Goal: Task Accomplishment & Management: Manage account settings

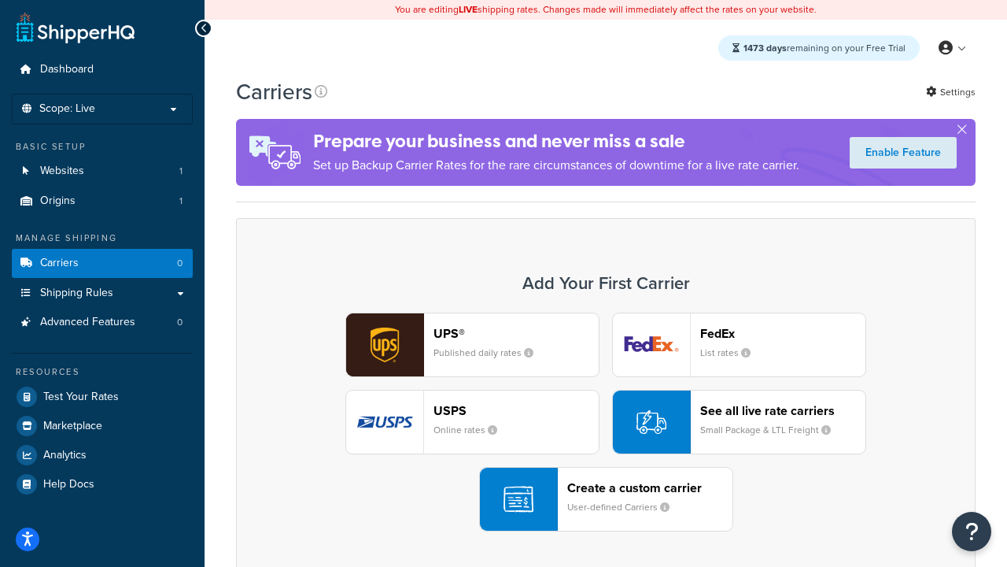
click at [606, 423] on div "UPS® Published daily rates FedEx List rates USPS Online rates See all live rate…" at bounding box center [606, 421] width 707 height 219
click at [783, 334] on header "FedEx" at bounding box center [782, 333] width 165 height 15
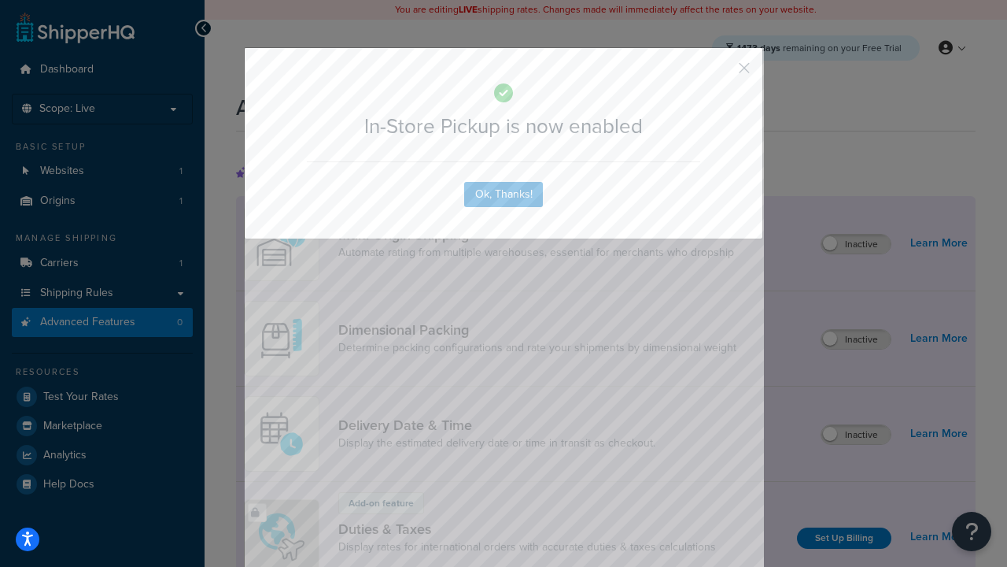
scroll to position [510, 0]
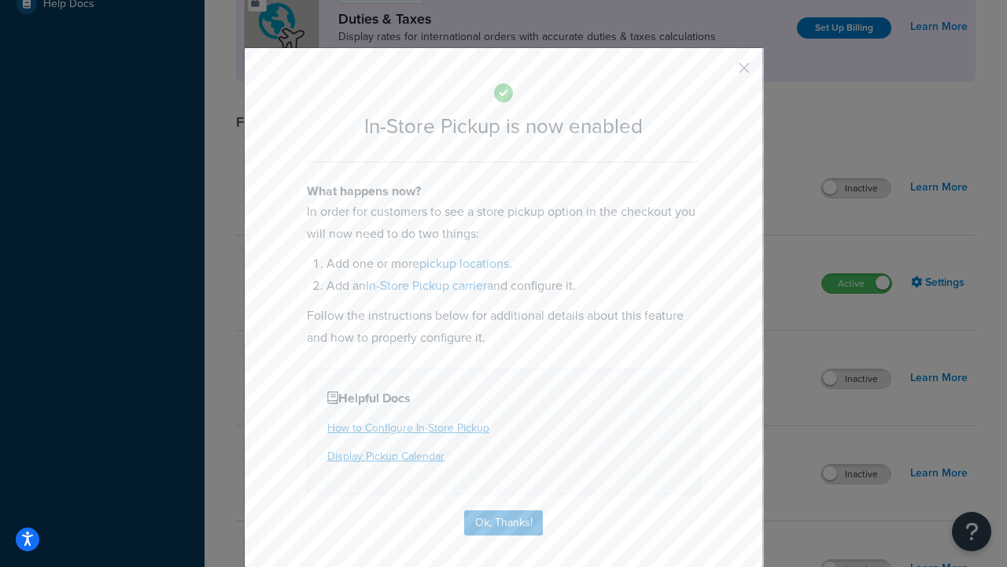
click at [721, 73] on button "button" at bounding box center [721, 74] width 4 height 4
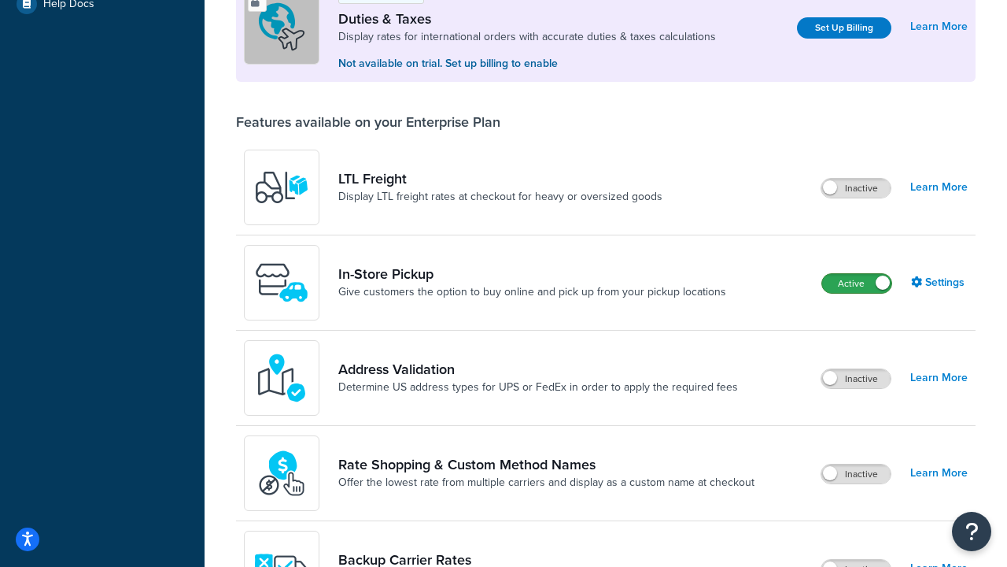
scroll to position [480, 0]
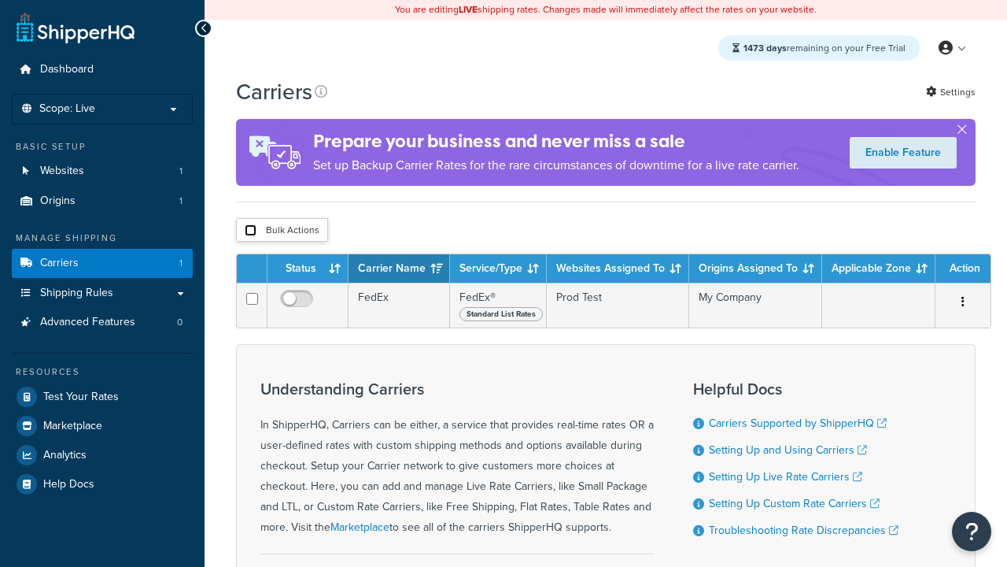
click at [250, 231] on input "checkbox" at bounding box center [251, 230] width 12 height 12
checkbox input "true"
click at [0, 0] on button "Delete" at bounding box center [0, 0] width 0 height 0
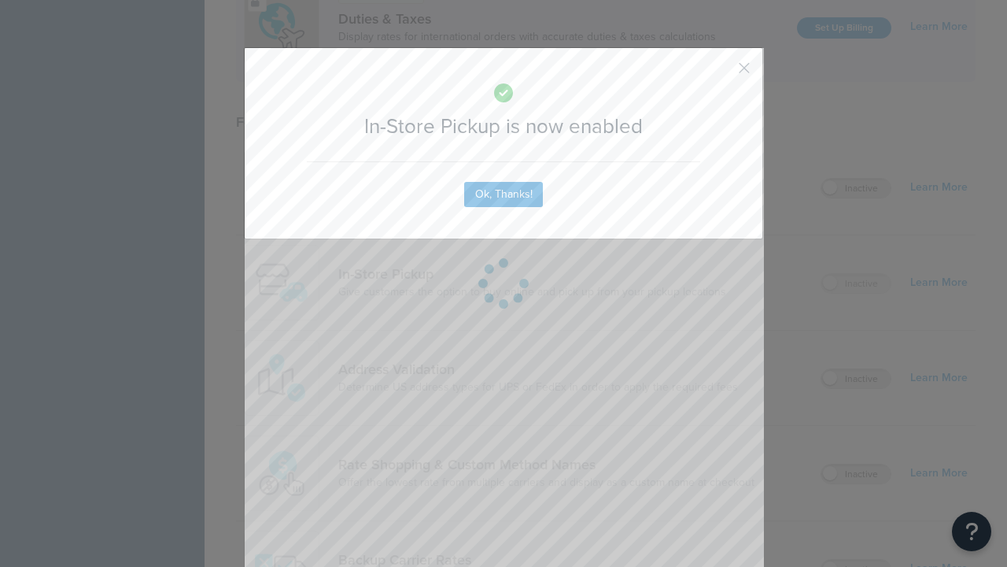
click at [721, 73] on button "button" at bounding box center [721, 74] width 4 height 4
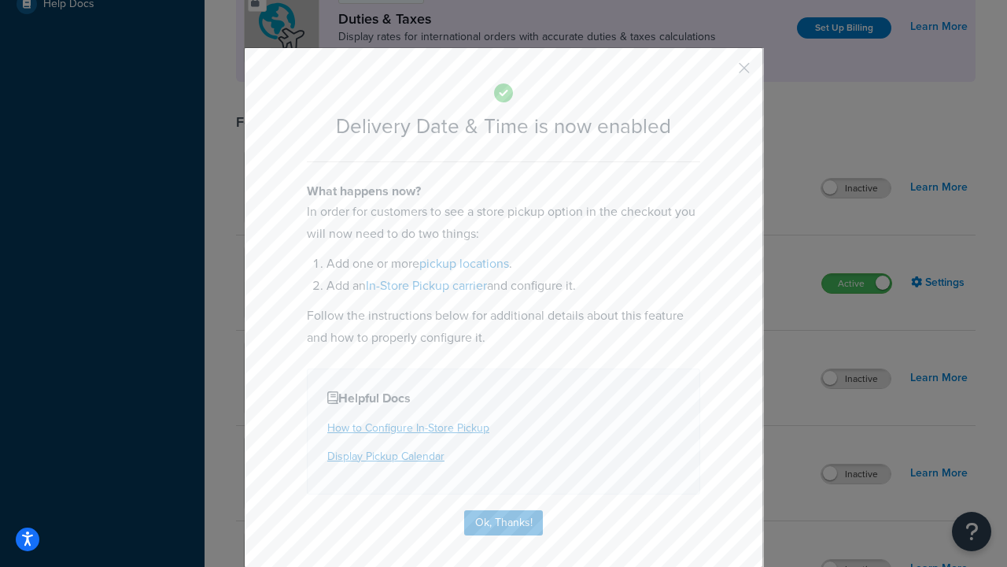
scroll to position [152, 0]
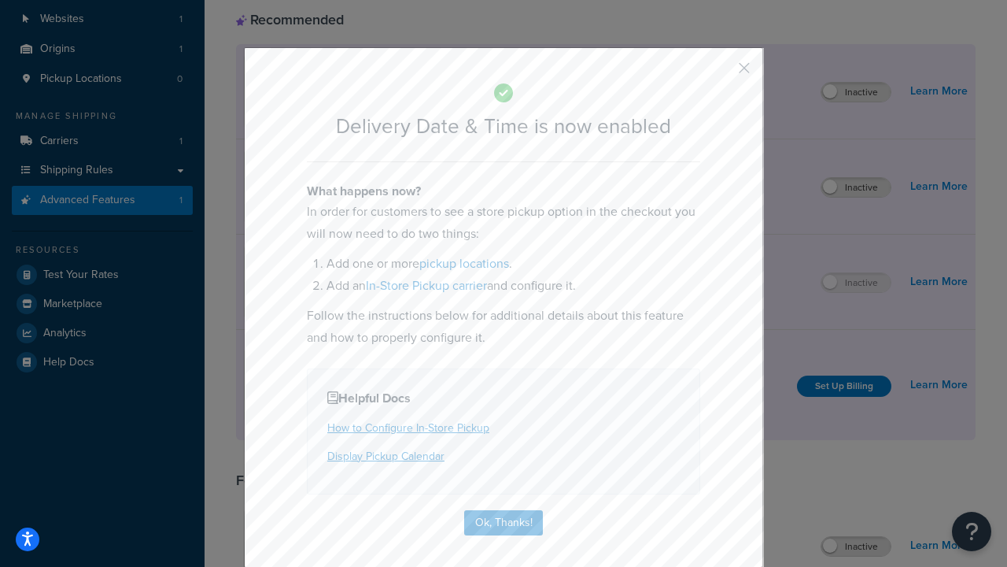
click at [721, 73] on button "button" at bounding box center [721, 74] width 4 height 4
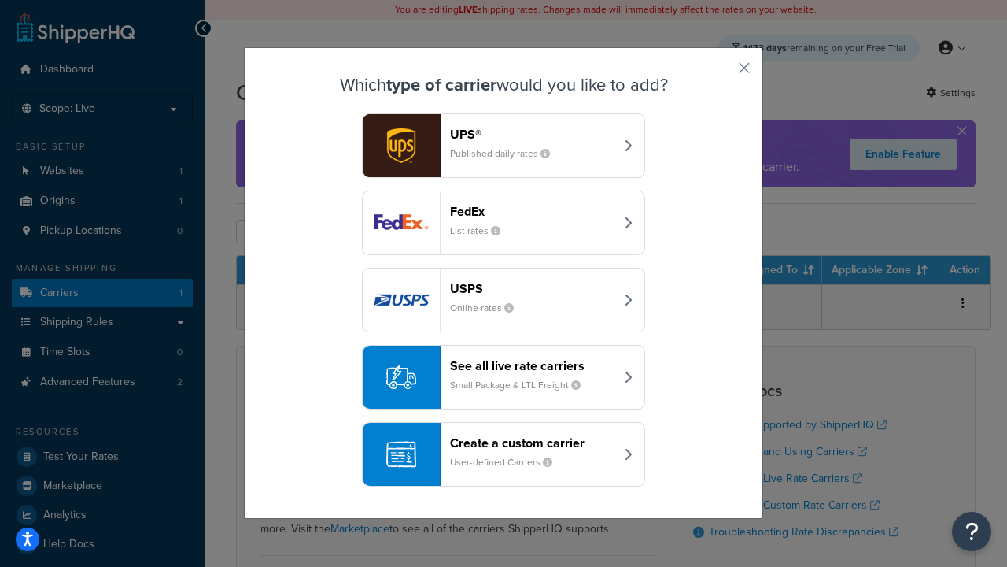
click at [504, 455] on small "User-defined Carriers" at bounding box center [507, 462] width 115 height 14
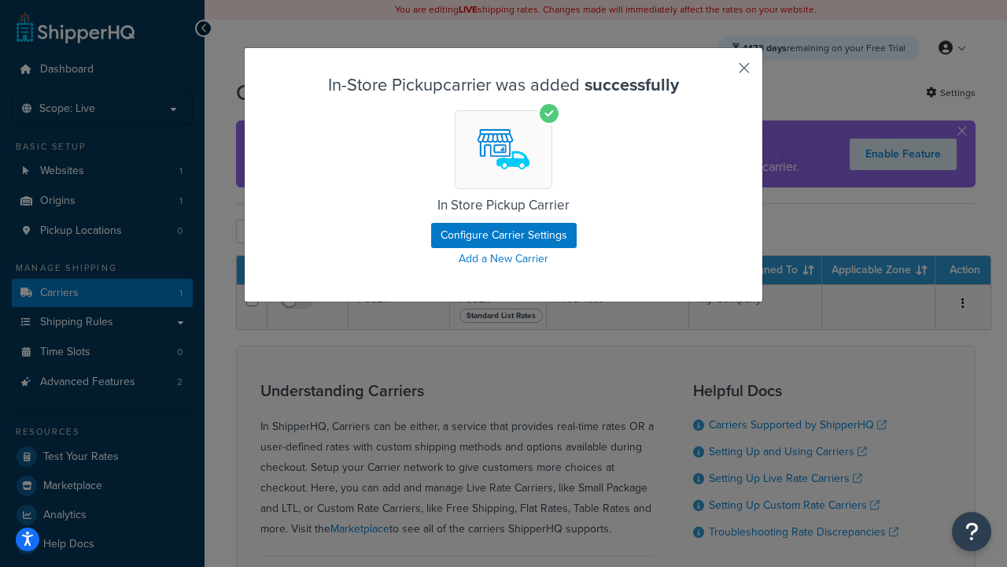
click at [721, 73] on button "button" at bounding box center [721, 74] width 4 height 4
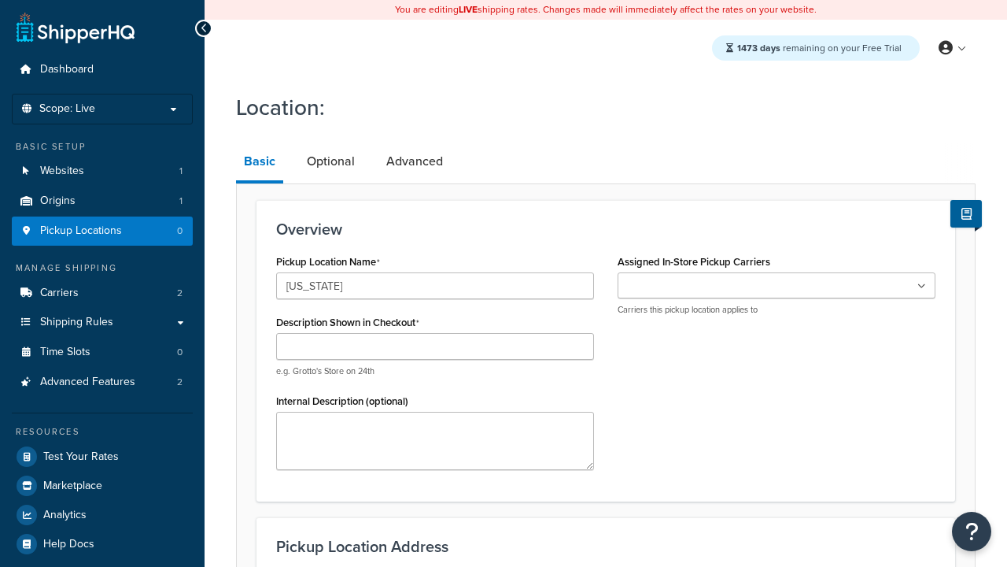
type input "[US_STATE]"
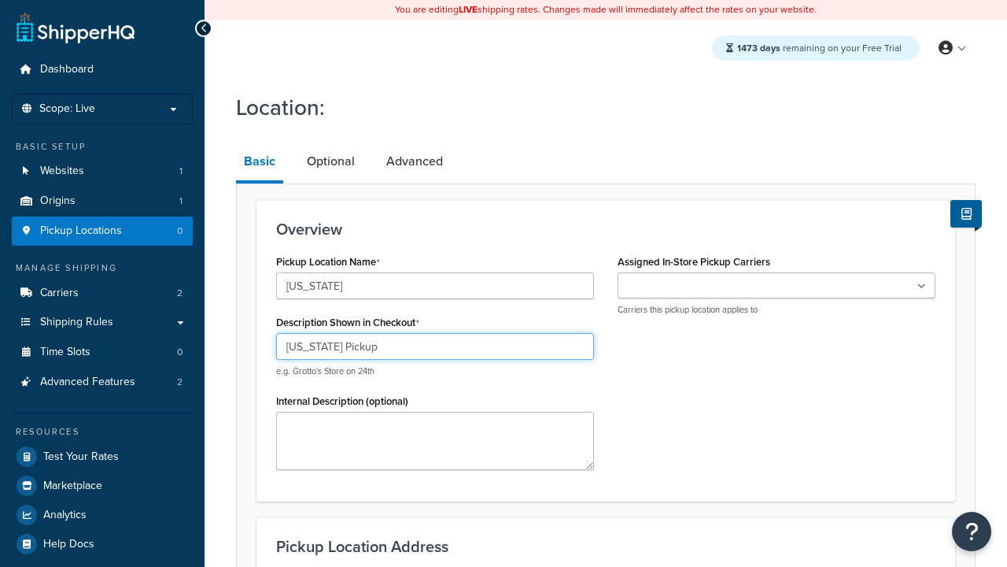
type input "California Pickup"
click at [777, 286] on ul at bounding box center [777, 285] width 318 height 26
type input "3385 Michelson Drive"
type input "Suite B"
type input "Irvine"
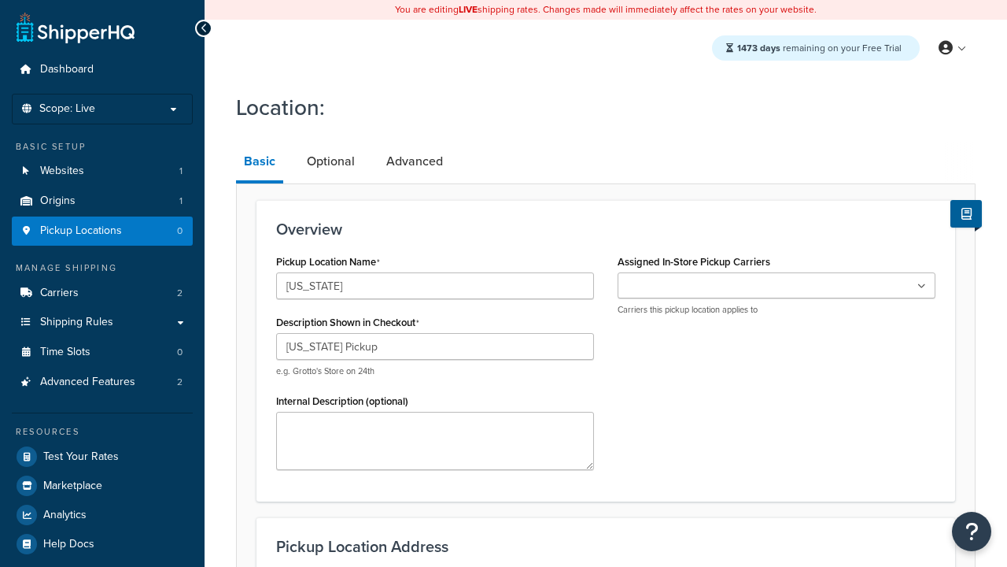
select select "5"
type input "Irvine"
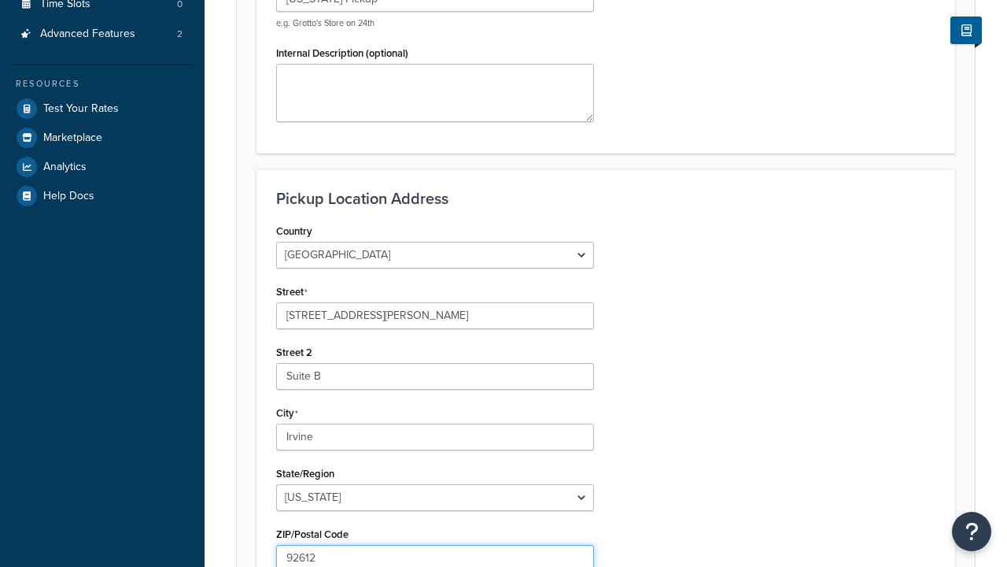
type input "92612"
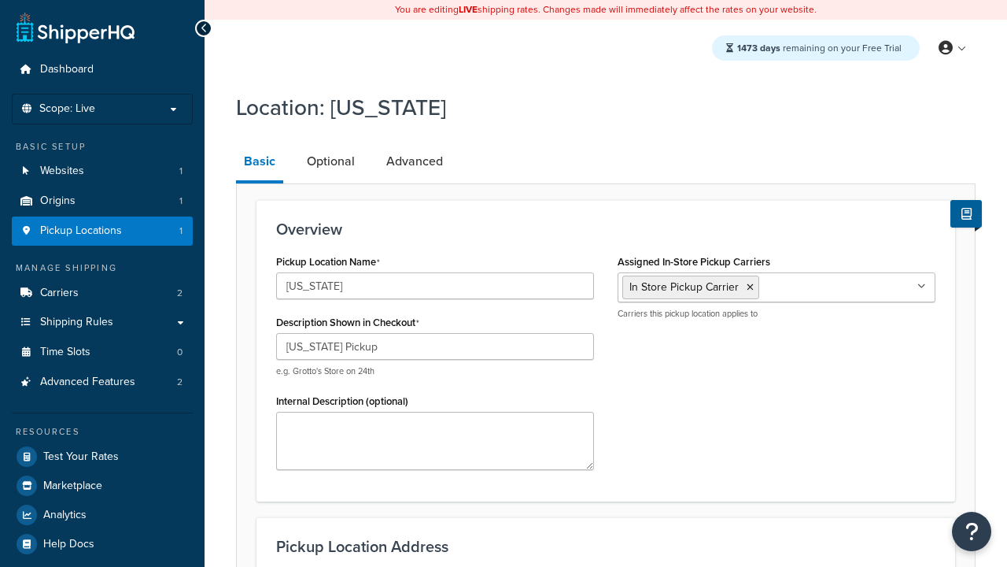
select select "5"
click at [413, 162] on link "Advanced" at bounding box center [414, 161] width 72 height 38
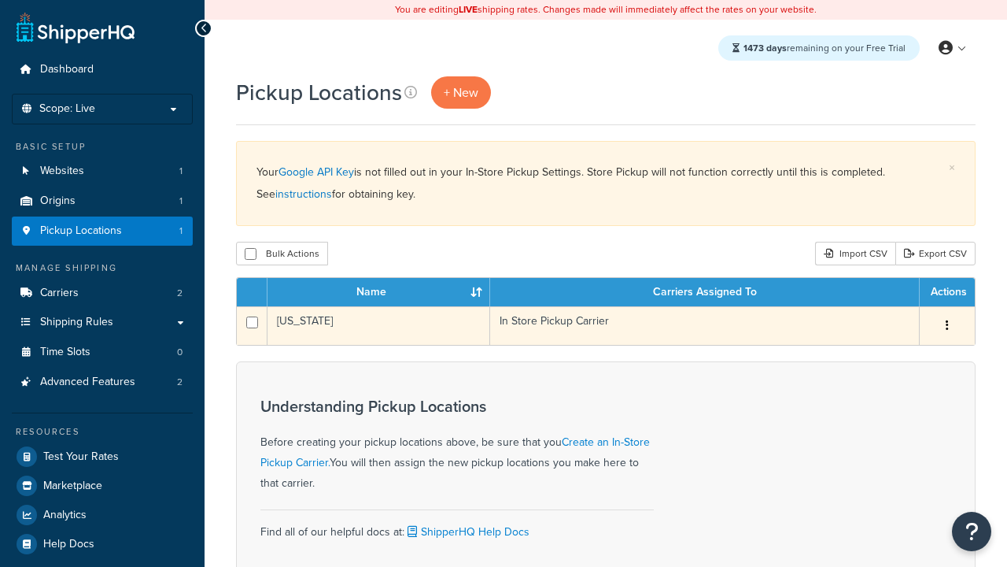
click at [947, 327] on icon "button" at bounding box center [947, 324] width 3 height 11
click at [0, 0] on link "Edit" at bounding box center [0, 0] width 0 height 0
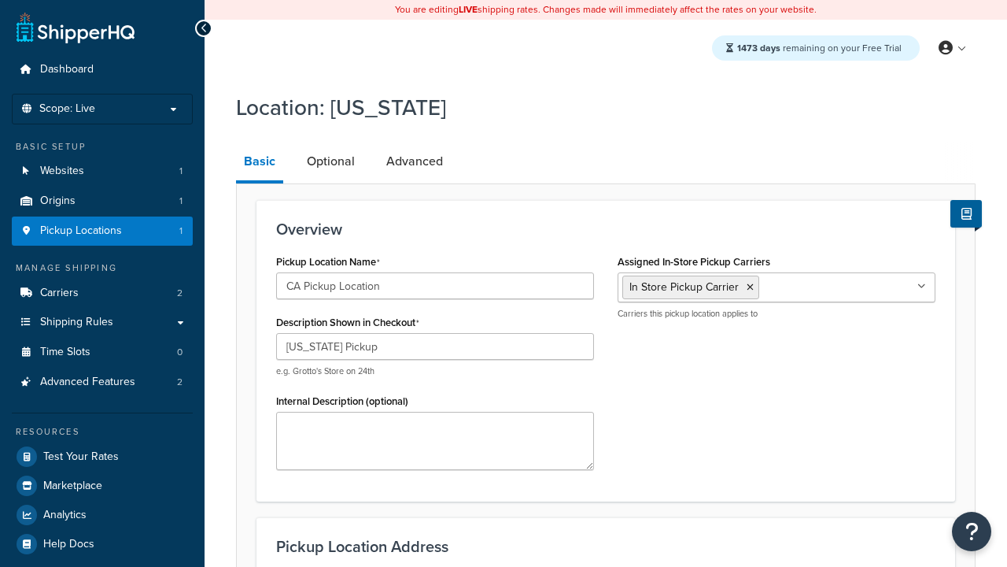
select select "5"
type input "CA Pickup Location"
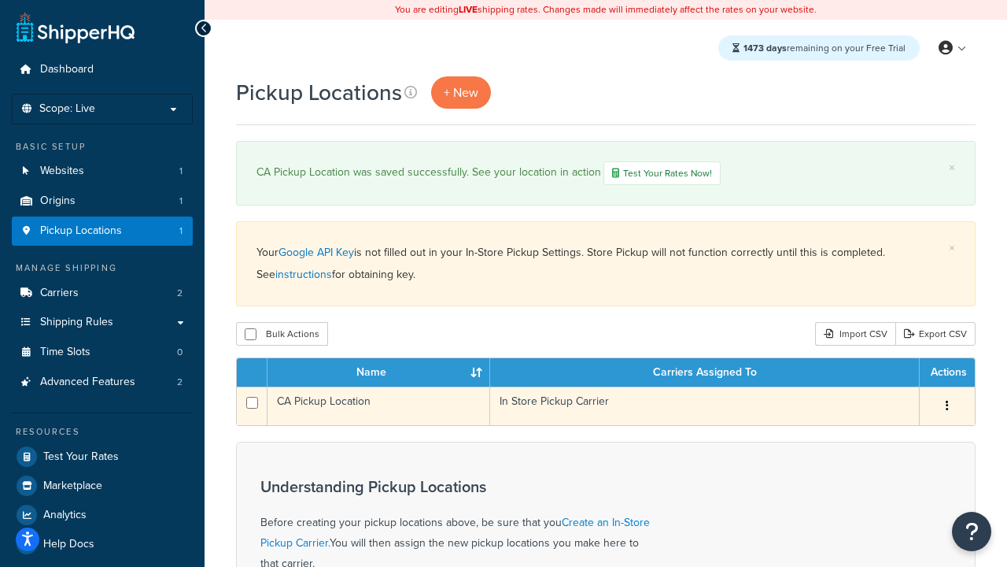
click at [947, 407] on icon "button" at bounding box center [947, 405] width 3 height 11
click at [0, 0] on link "Edit" at bounding box center [0, 0] width 0 height 0
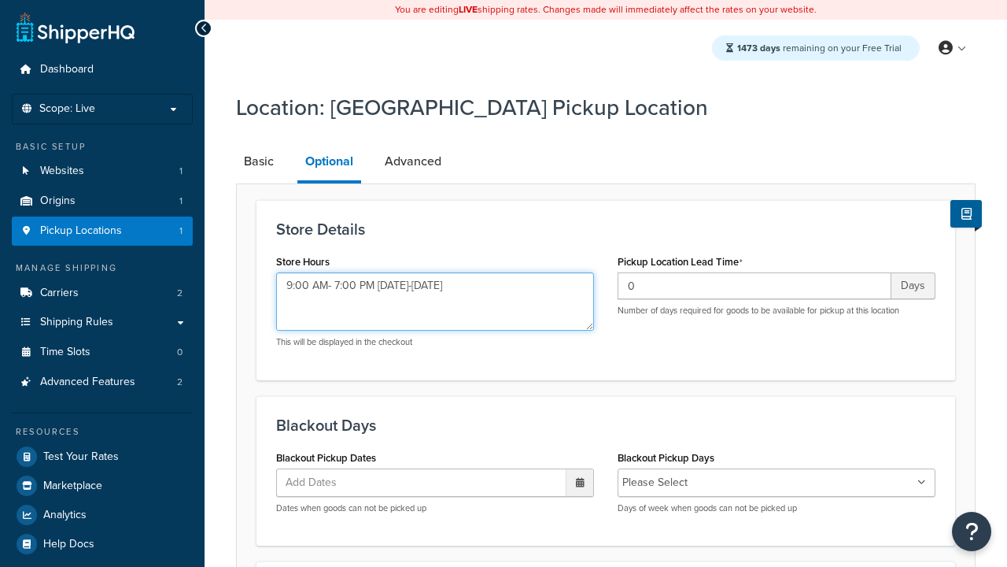
type textarea "9:00 AM- 7:00 PM [DATE]-[DATE]"
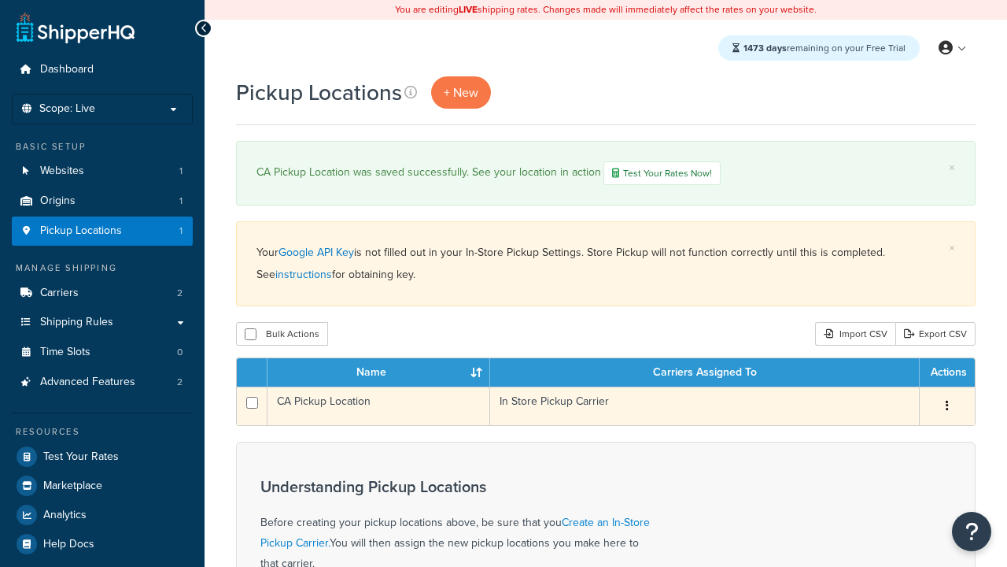
click at [947, 407] on icon "button" at bounding box center [947, 405] width 3 height 11
click at [0, 0] on link "Duplicate" at bounding box center [0, 0] width 0 height 0
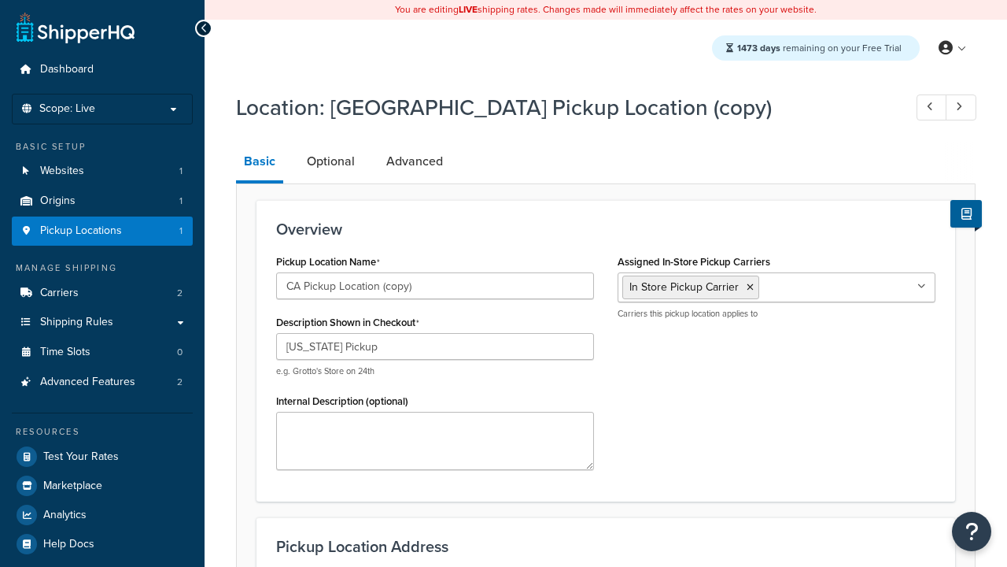
select select "5"
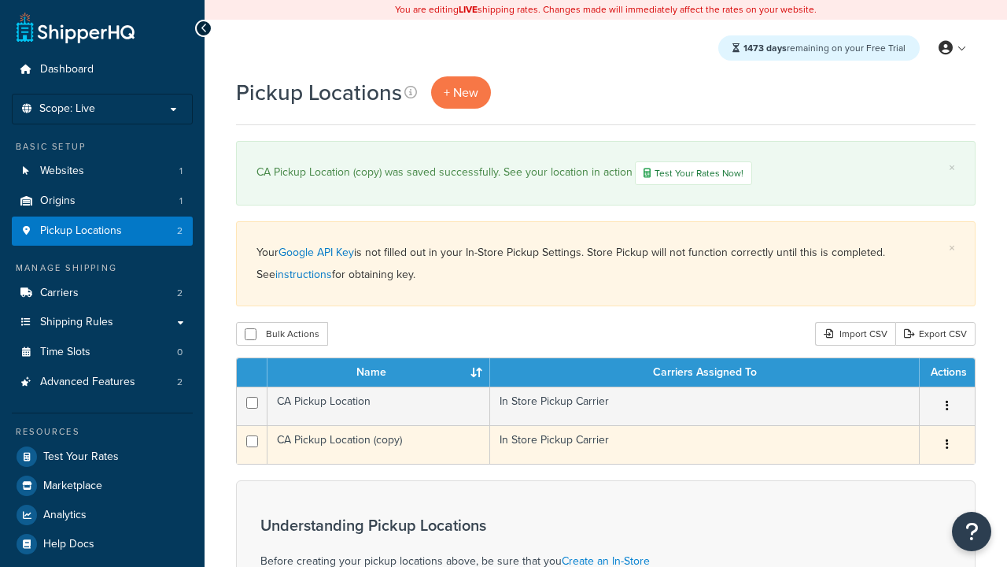
click at [947, 445] on icon "button" at bounding box center [947, 443] width 3 height 11
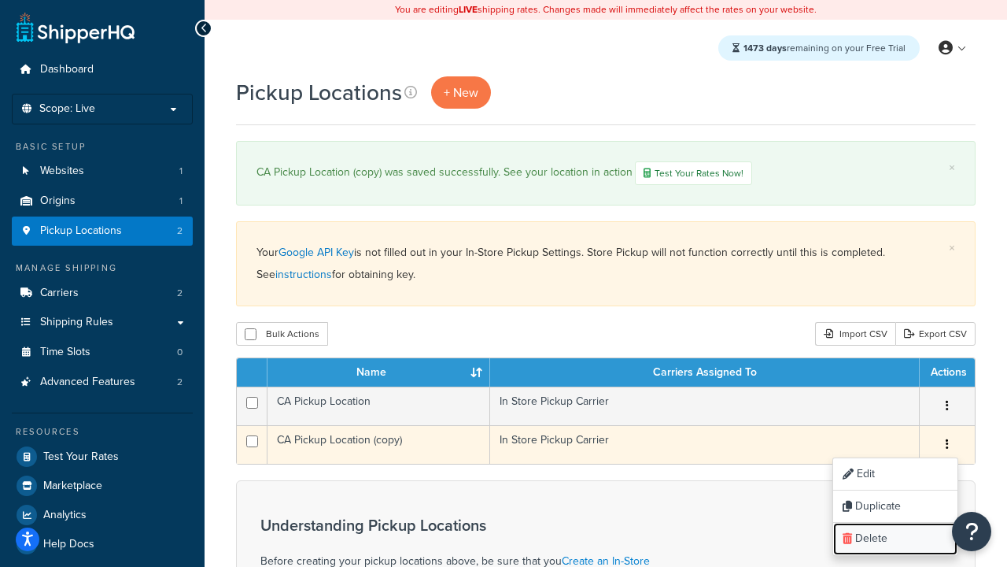
click at [895, 539] on link "Delete" at bounding box center [895, 538] width 124 height 32
